Goal: Task Accomplishment & Management: Manage account settings

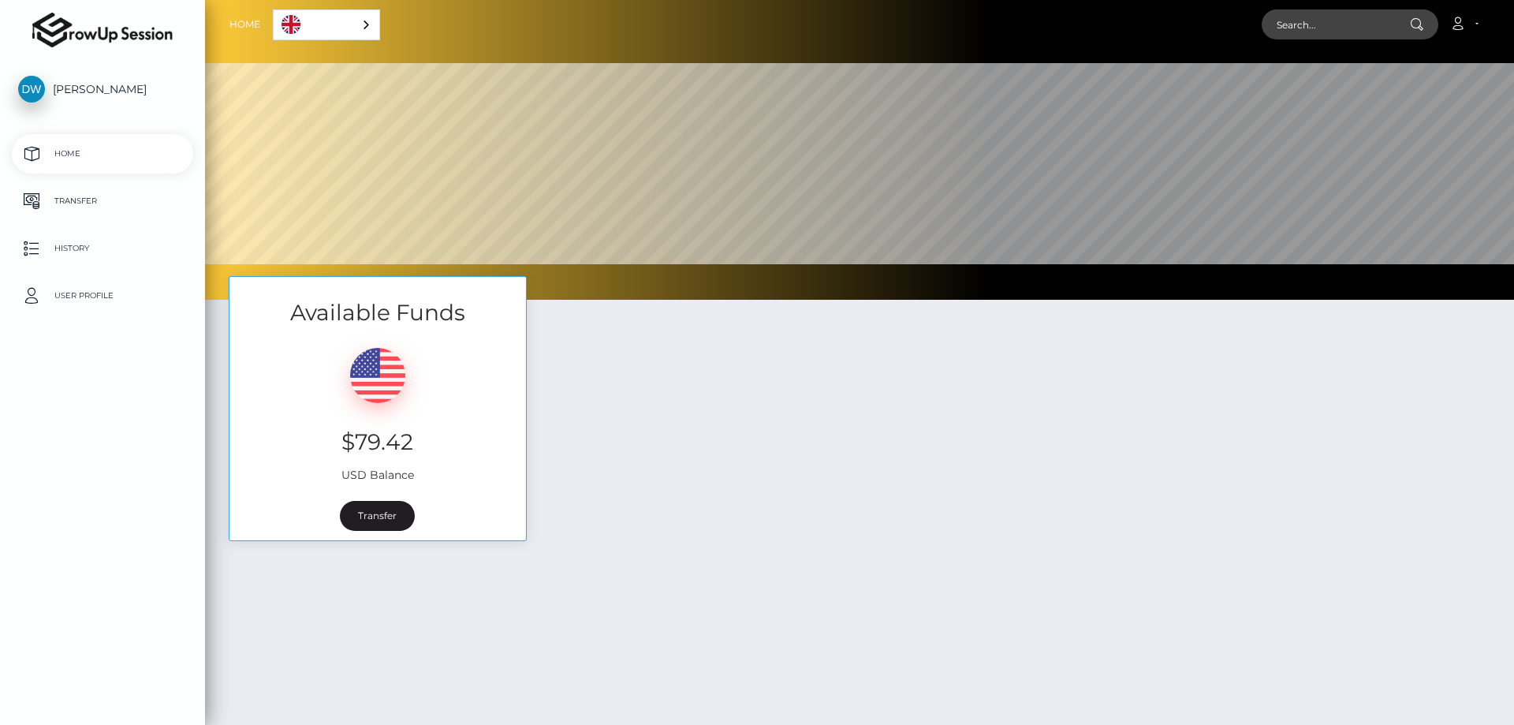
select select
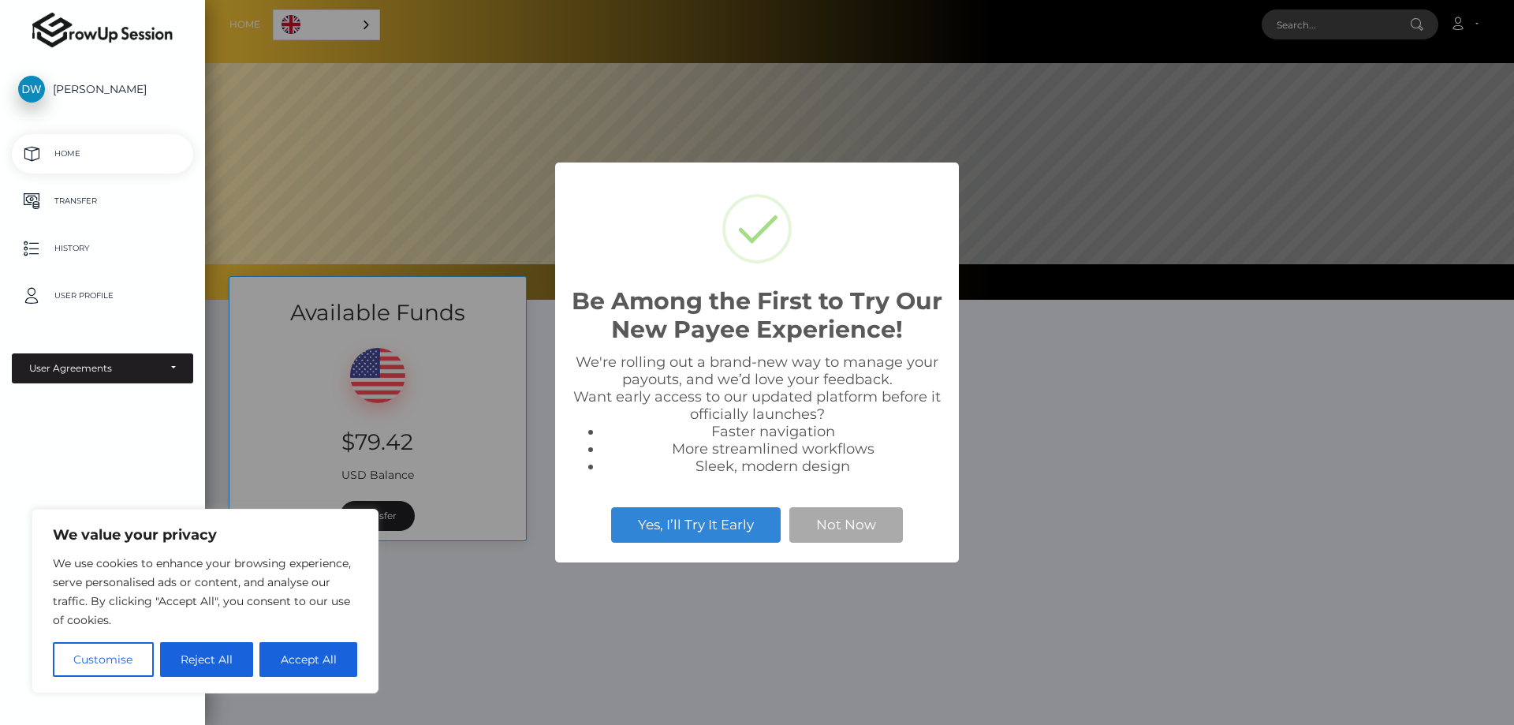
scroll to position [300, 1309]
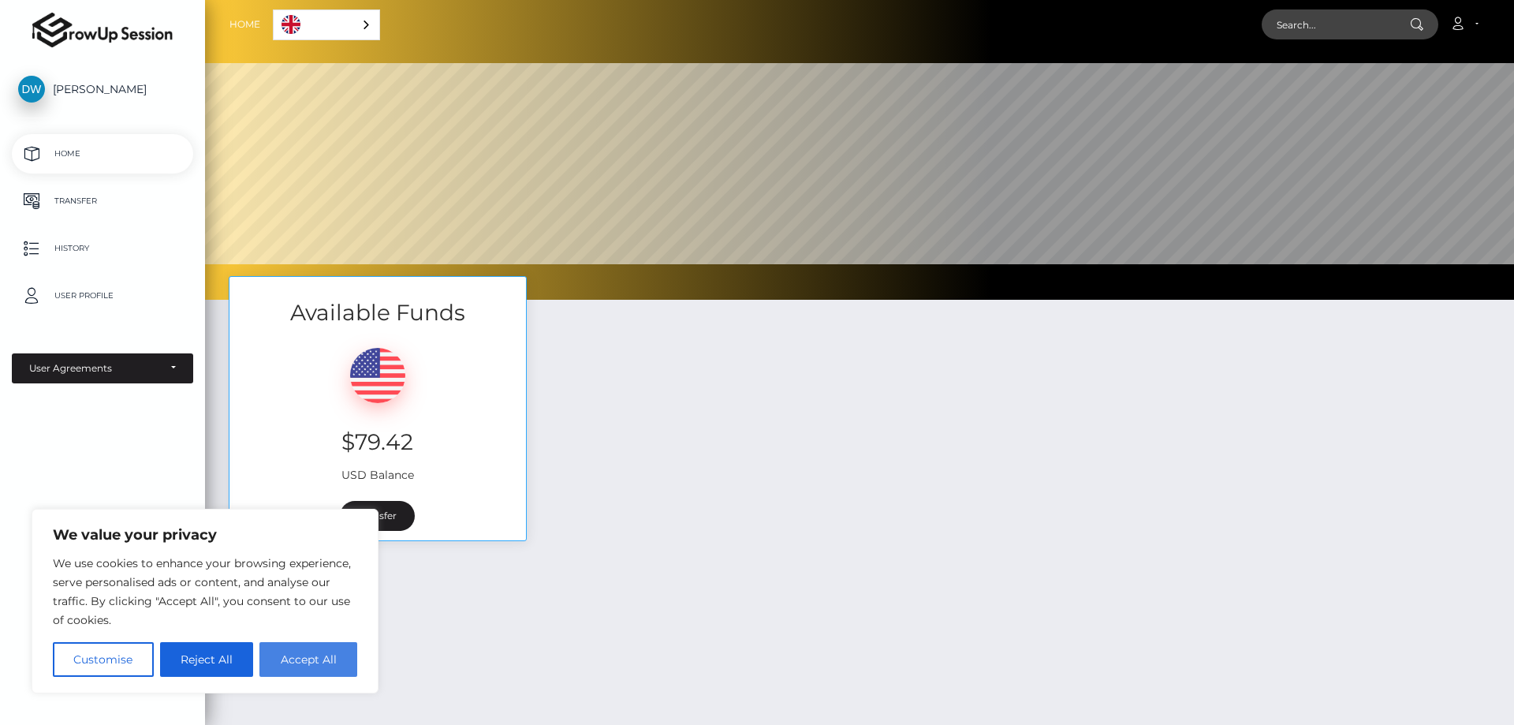
click at [277, 655] on button "Accept All" at bounding box center [308, 659] width 98 height 35
checkbox input "true"
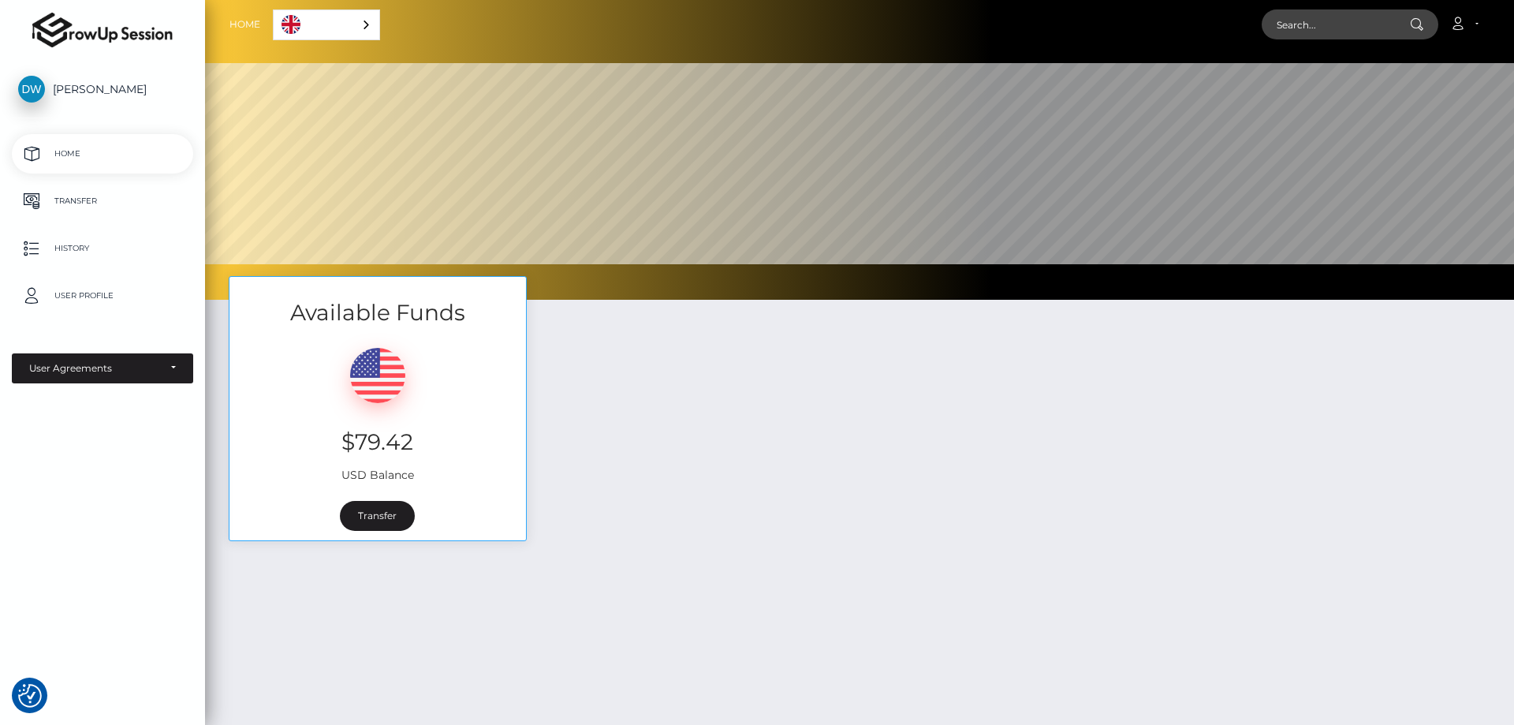
click at [595, 474] on div "Available Funds $79.42 USD Balance Transfer" at bounding box center [859, 416] width 1285 height 281
click at [123, 240] on p "History" at bounding box center [102, 249] width 169 height 24
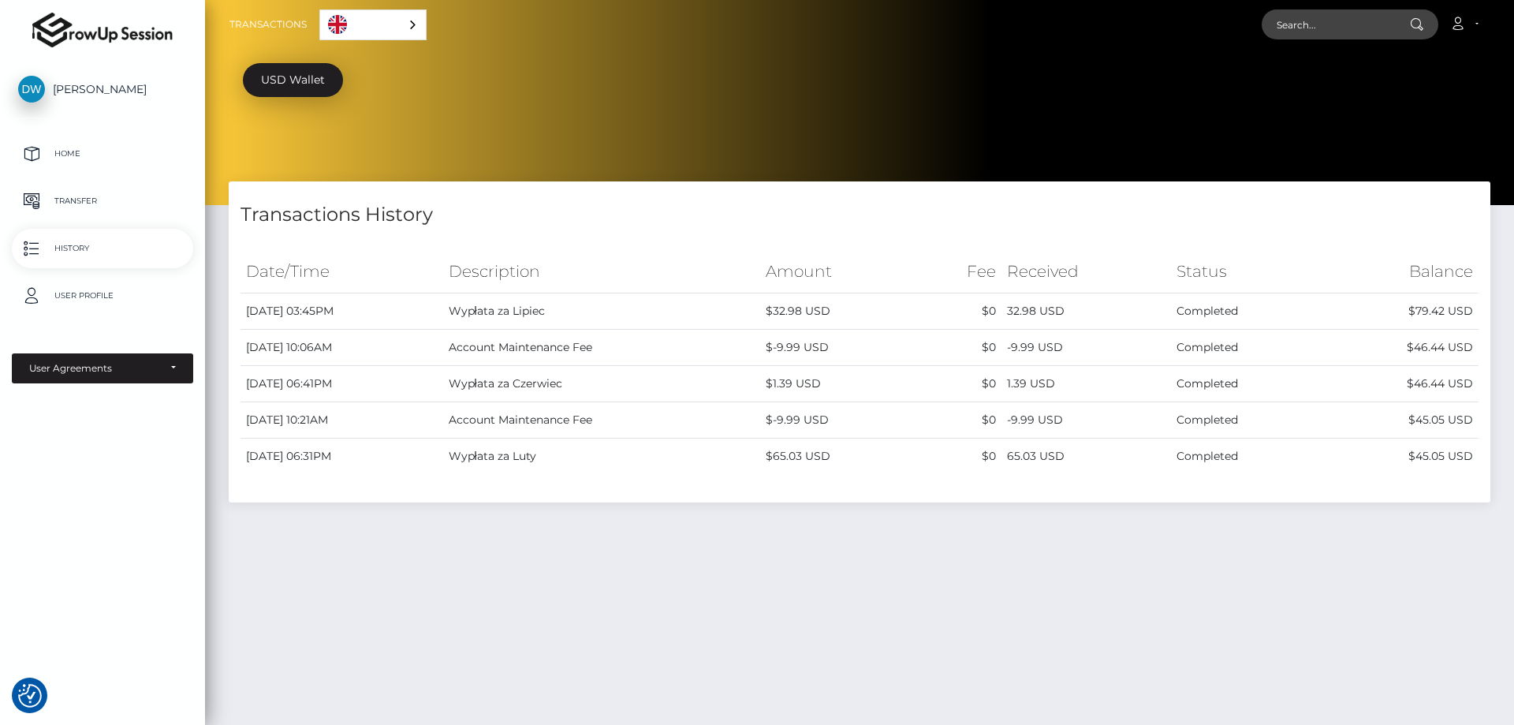
click at [93, 203] on p "Transfer" at bounding box center [102, 201] width 169 height 24
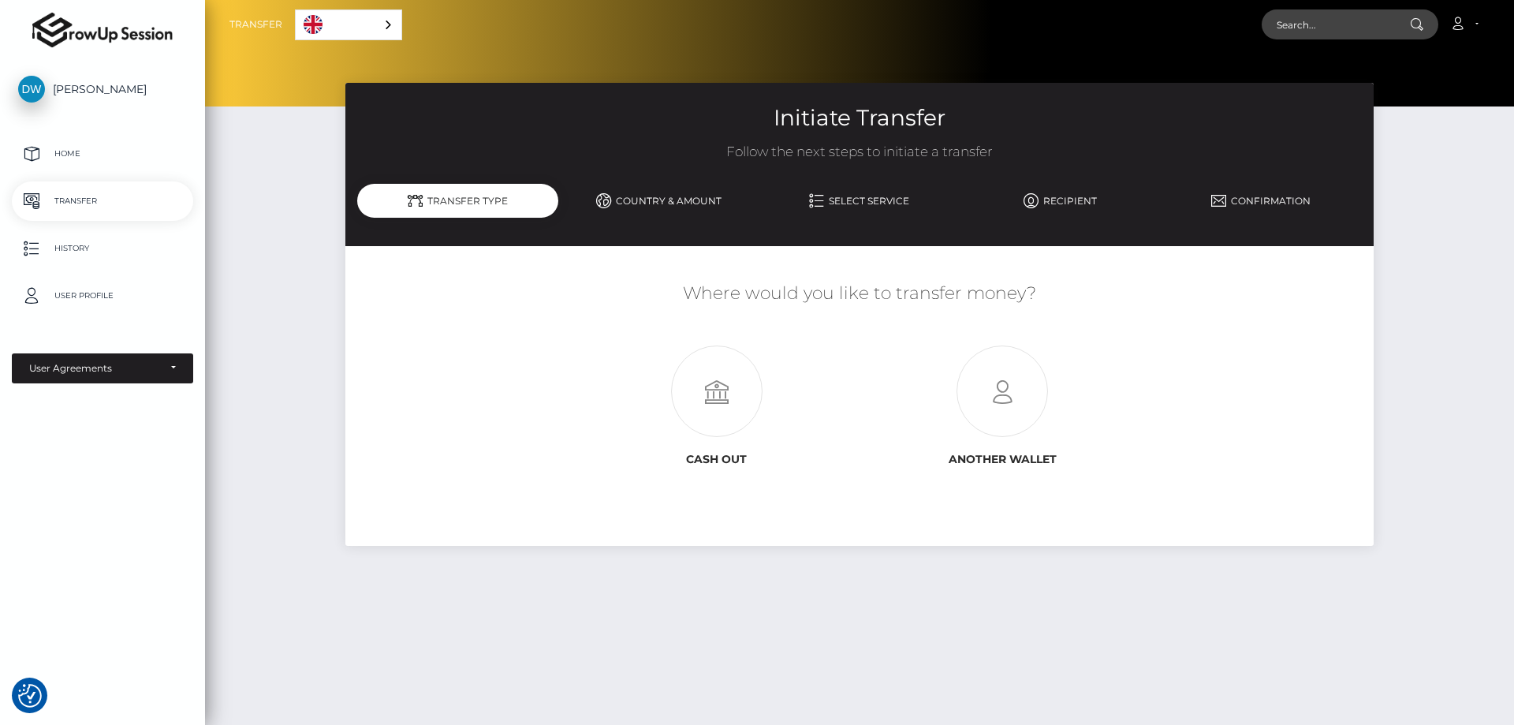
click at [89, 248] on p "History" at bounding box center [102, 249] width 169 height 24
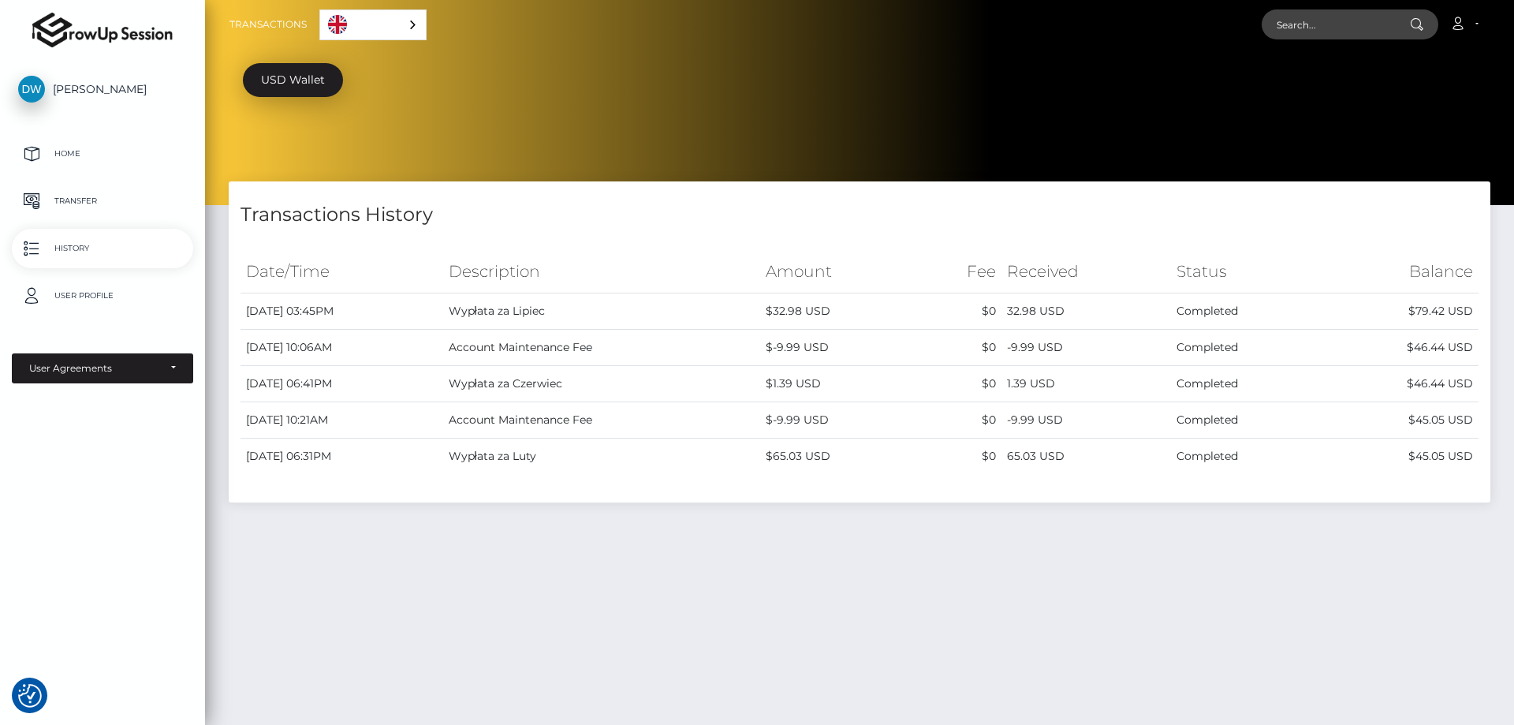
click at [902, 188] on div "Transactions History" at bounding box center [860, 204] width 1262 height 47
click at [415, 25] on div "English" at bounding box center [372, 24] width 107 height 31
click at [415, 25] on div "English" at bounding box center [375, 24] width 113 height 31
